Goal: Navigation & Orientation: Find specific page/section

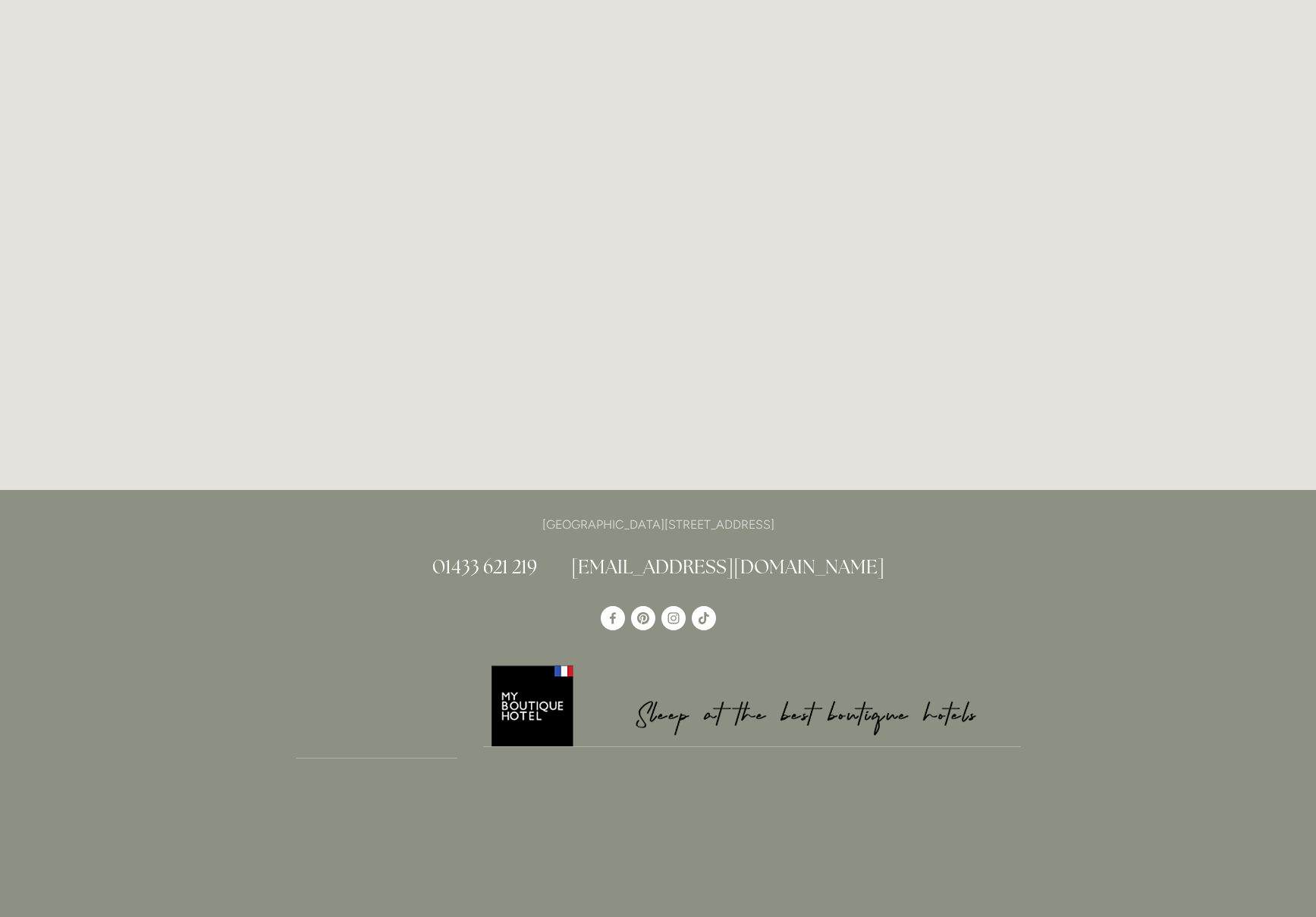
scroll to position [7035, 0]
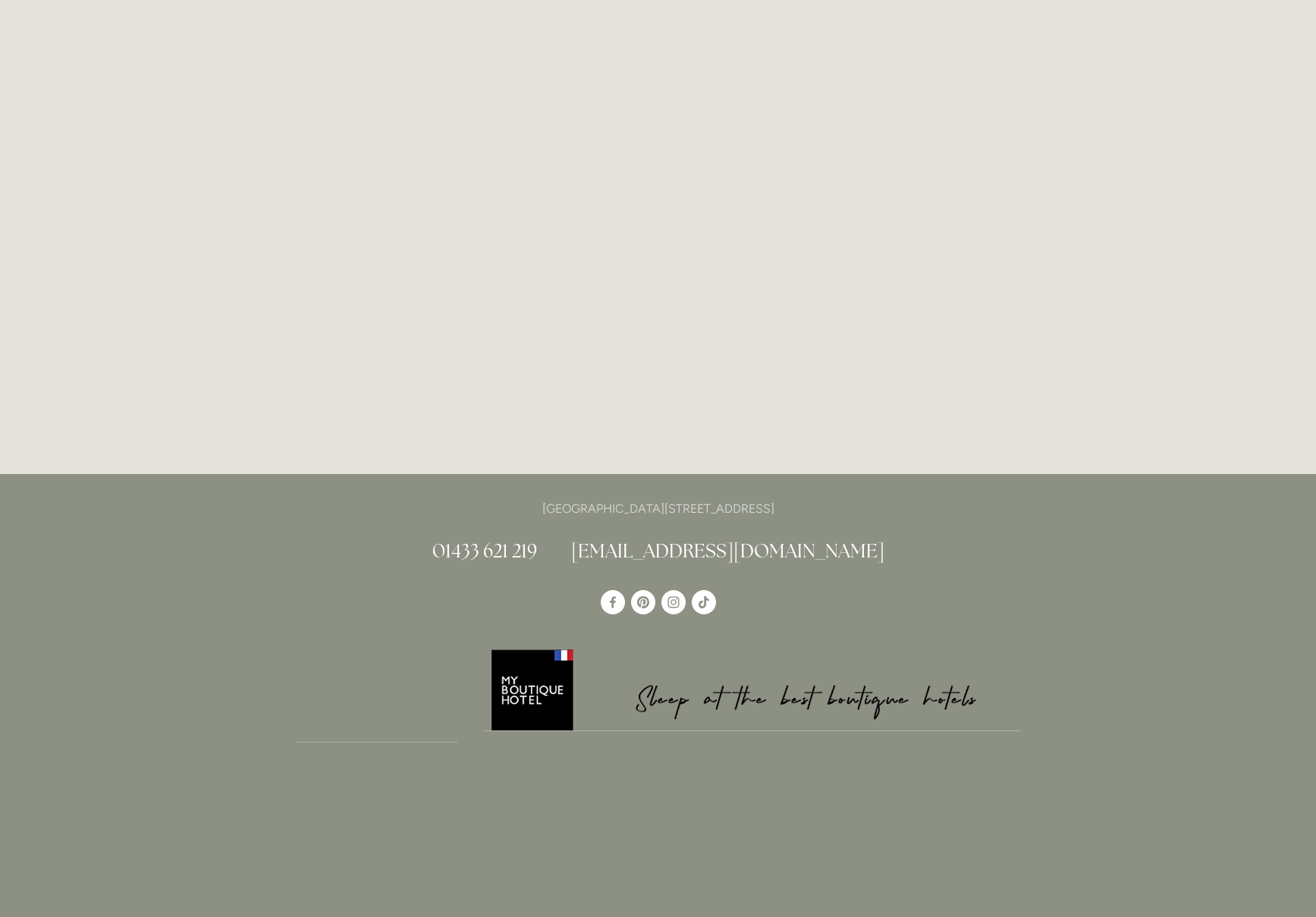
drag, startPoint x: 642, startPoint y: 428, endPoint x: 827, endPoint y: 424, distance: 185.0
click at [827, 499] on p "[GEOGRAPHIC_DATA][STREET_ADDRESS]" at bounding box center [658, 509] width 725 height 20
copy p "Losehill Lane, Edale Road, S33 6AF"
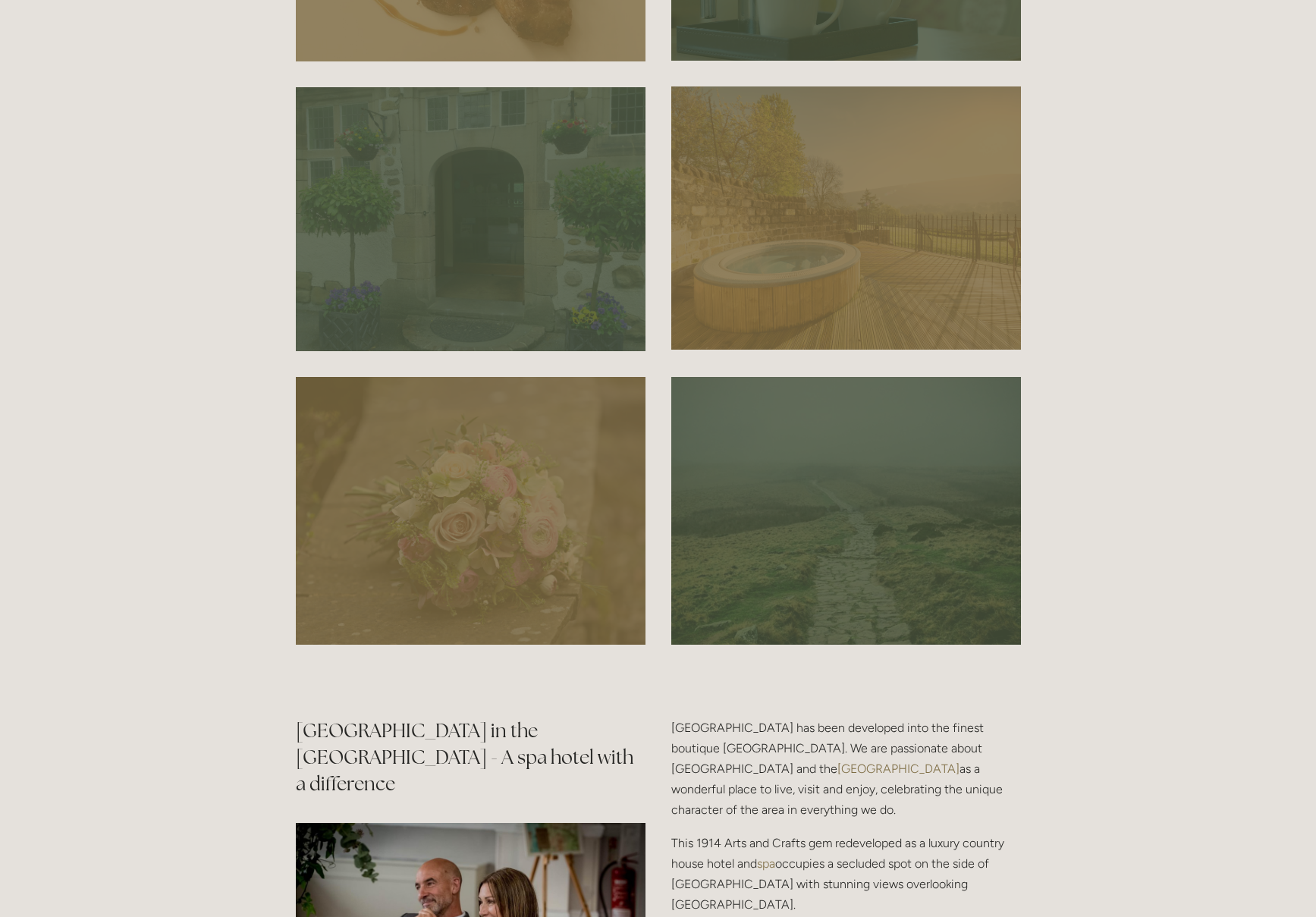
scroll to position [1434, 0]
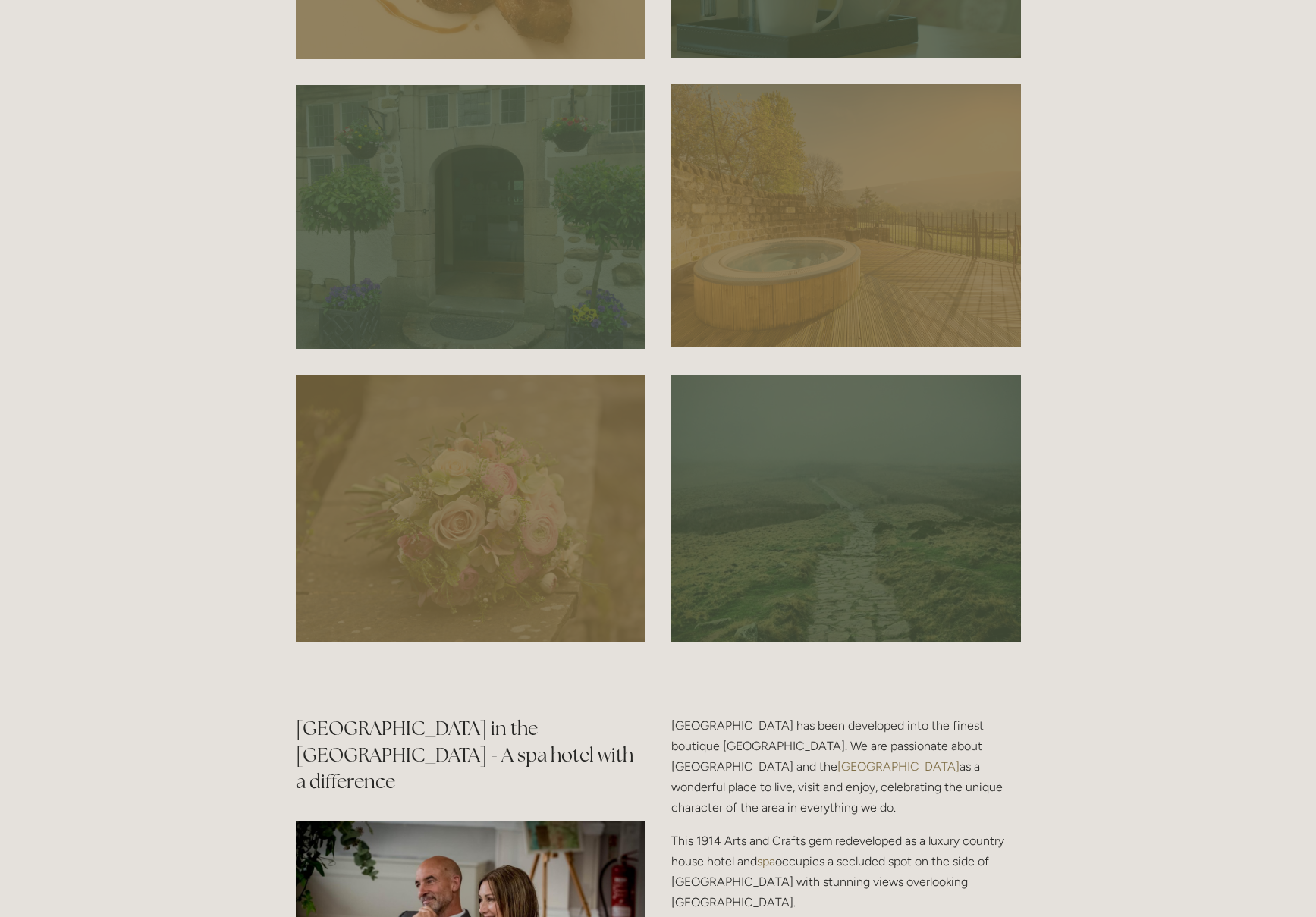
click at [784, 275] on div at bounding box center [846, 215] width 350 height 263
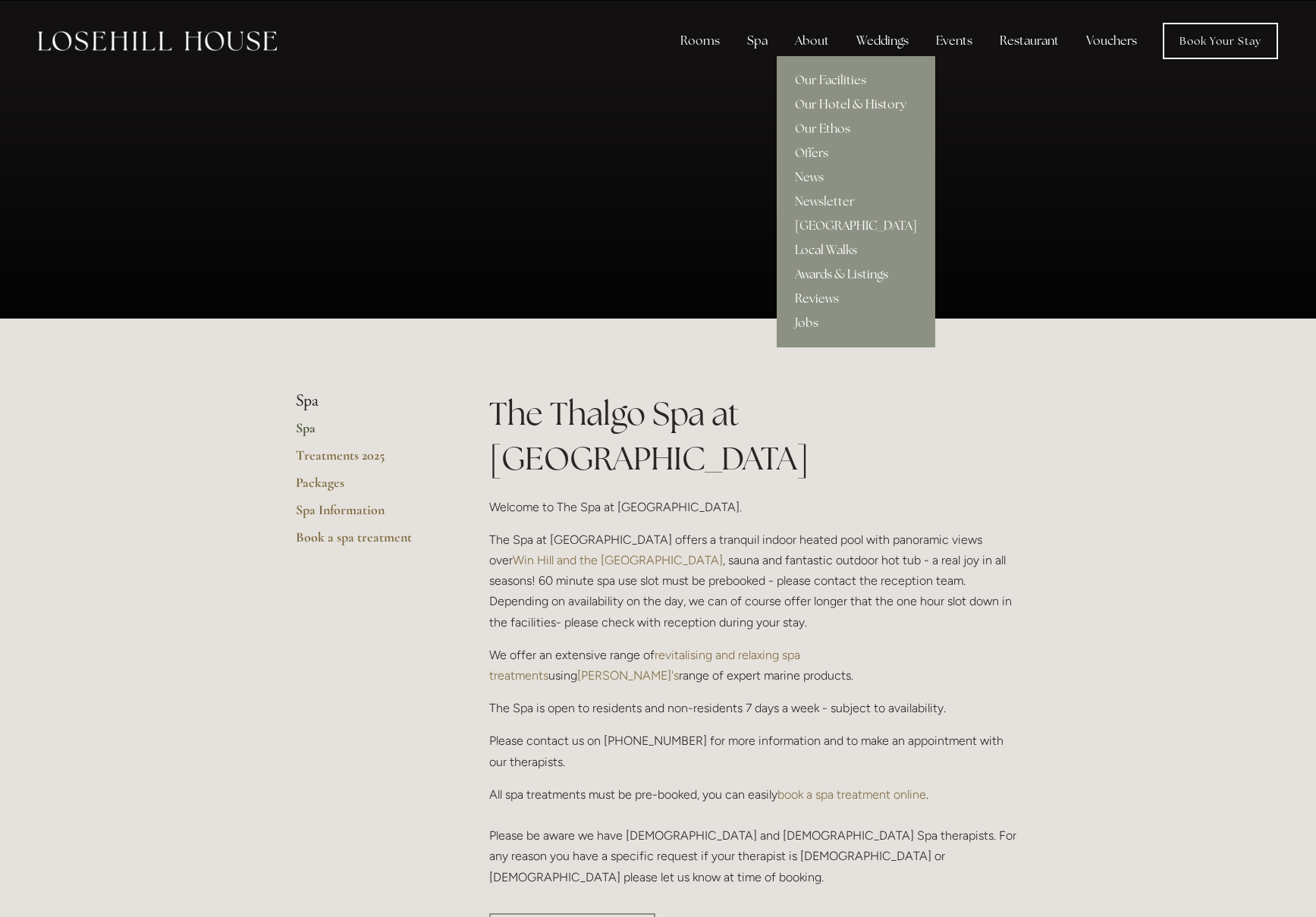
click at [813, 103] on link "Our Hotel & History" at bounding box center [855, 104] width 159 height 24
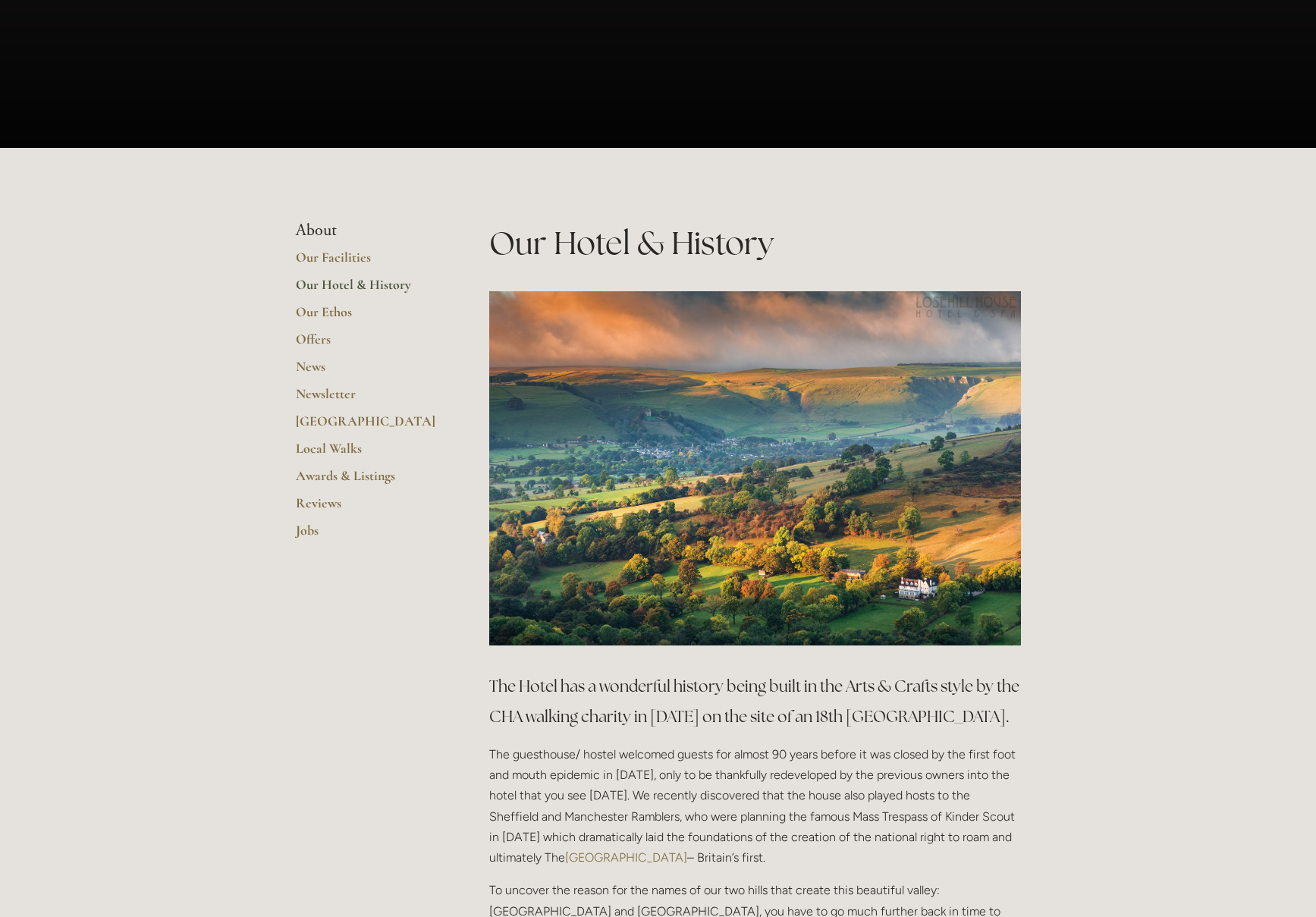
scroll to position [174, 0]
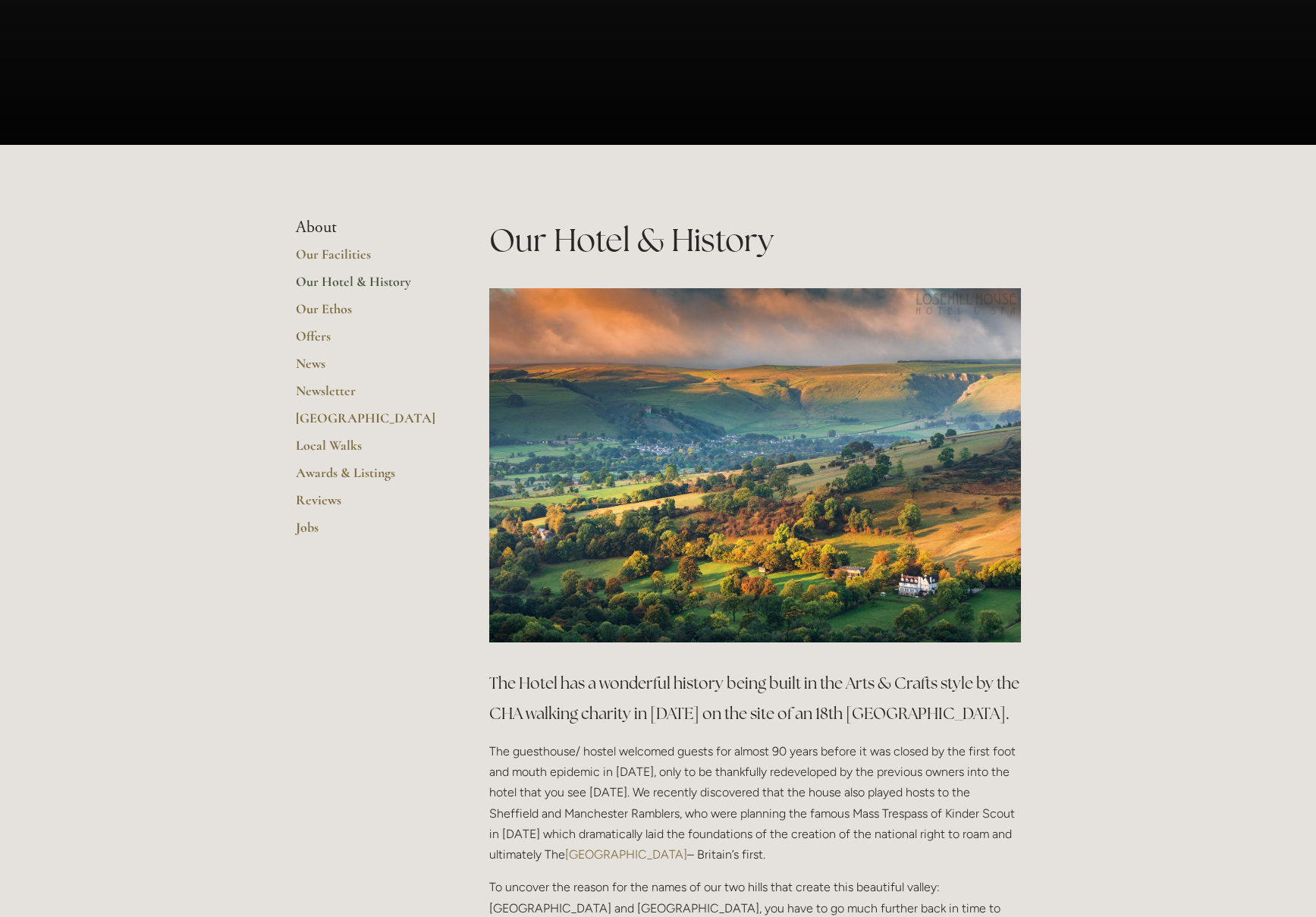
click at [331, 283] on link "Our Hotel & History" at bounding box center [368, 286] width 145 height 27
